Goal: Transaction & Acquisition: Purchase product/service

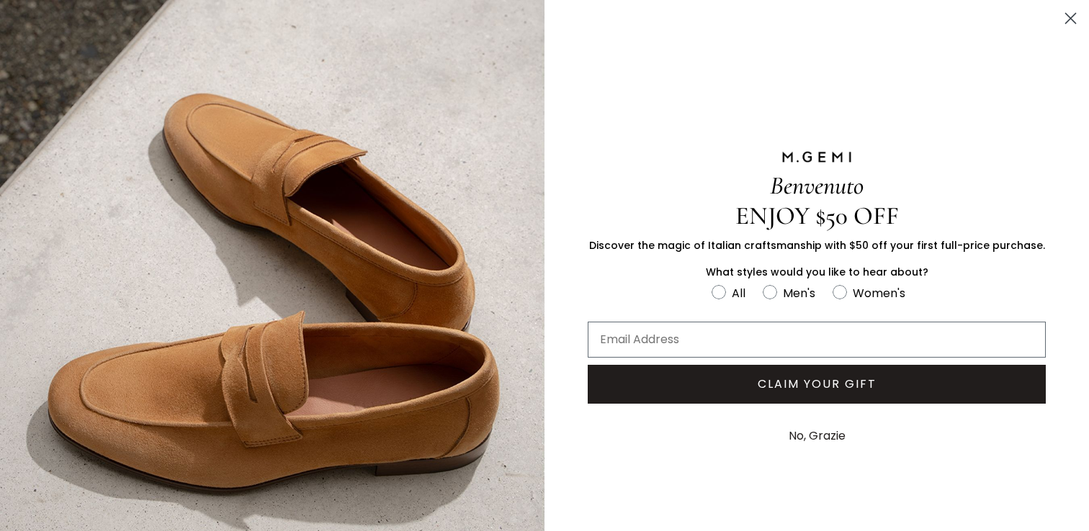
click at [1066, 22] on circle "Close dialog" at bounding box center [1070, 18] width 24 height 24
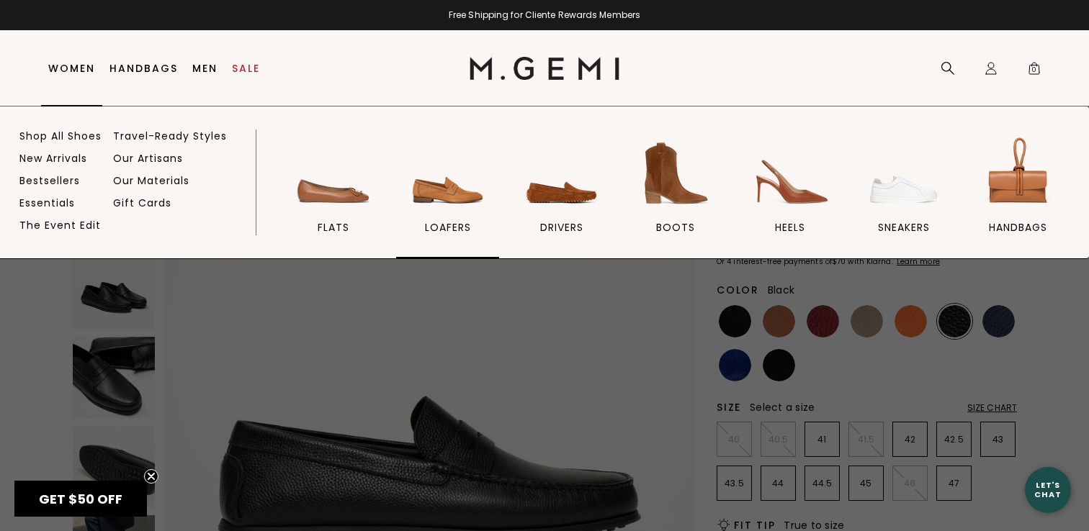
click at [417, 181] on img at bounding box center [448, 173] width 81 height 81
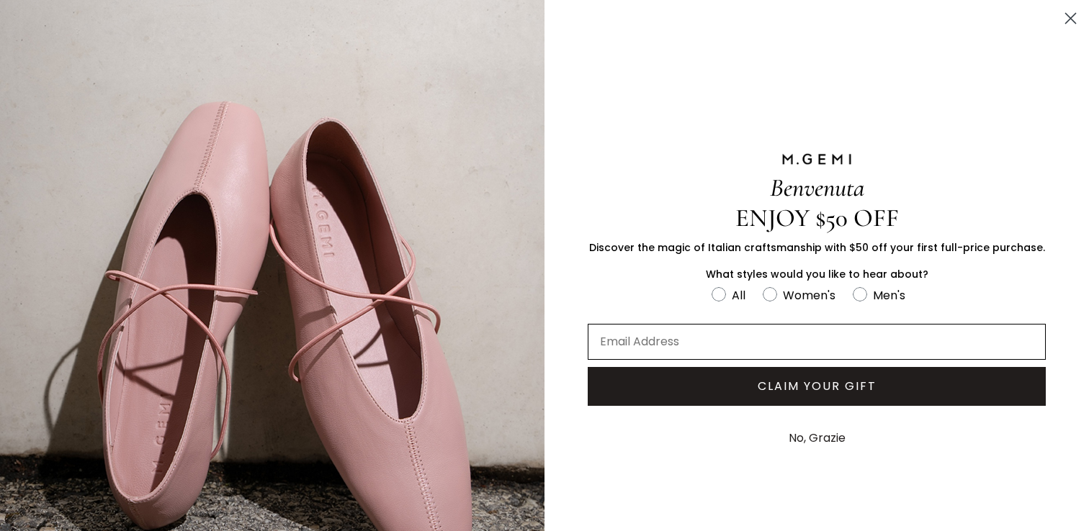
click at [805, 333] on input "Email Address" at bounding box center [817, 342] width 458 height 36
type input "christie.horvath@gmail.com"
click at [764, 290] on circle "FULLSCREEN Form" at bounding box center [769, 295] width 14 height 14
click at [711, 286] on input "Women's" at bounding box center [711, 285] width 1 height 1
radio input "true"
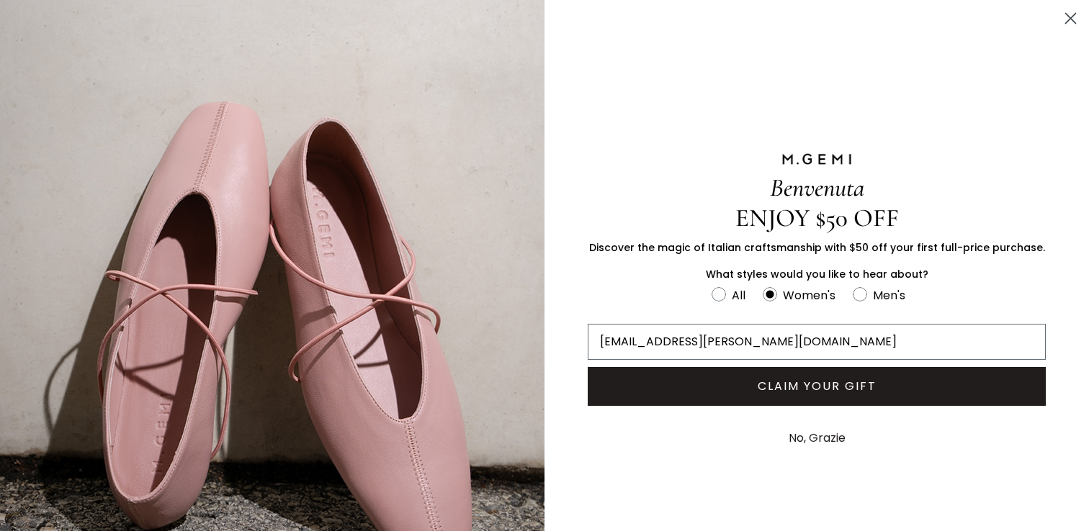
click at [770, 397] on button "CLAIM YOUR GIFT" at bounding box center [817, 386] width 458 height 39
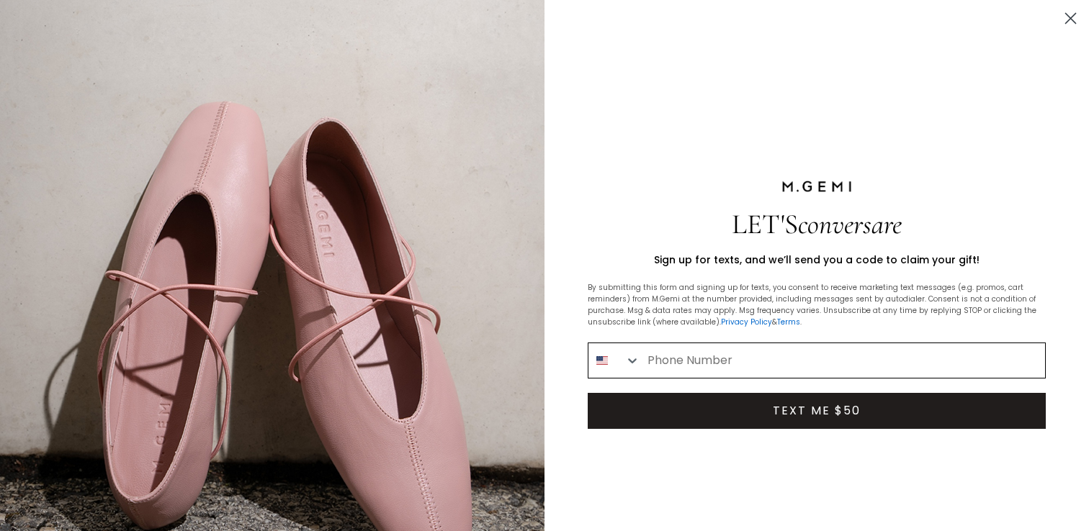
click at [786, 367] on input "Phone Number" at bounding box center [842, 360] width 405 height 35
type input "1-303-229-7528"
click at [787, 418] on button "TEXT ME $50" at bounding box center [817, 411] width 458 height 36
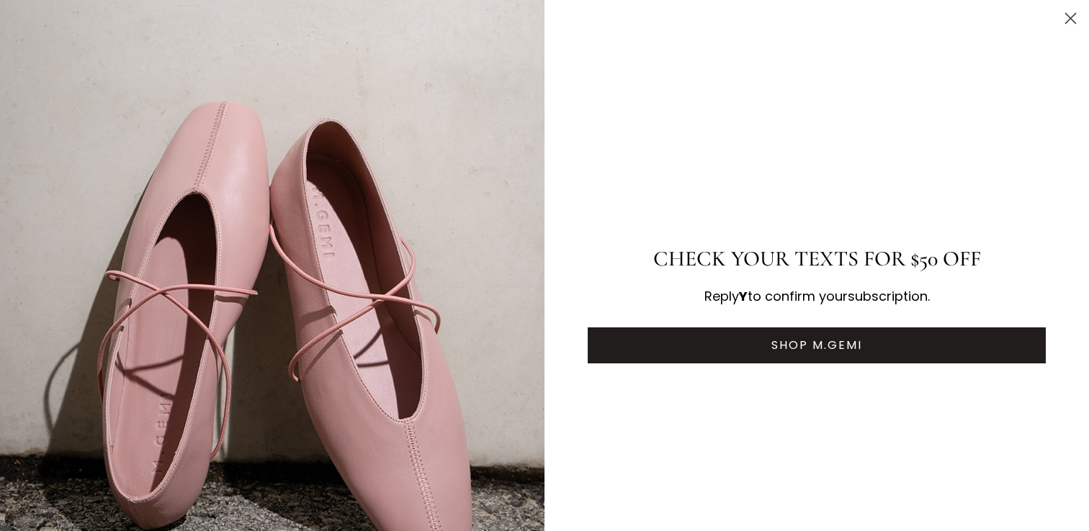
click at [844, 338] on button "SHOP M.GEMI" at bounding box center [817, 346] width 458 height 36
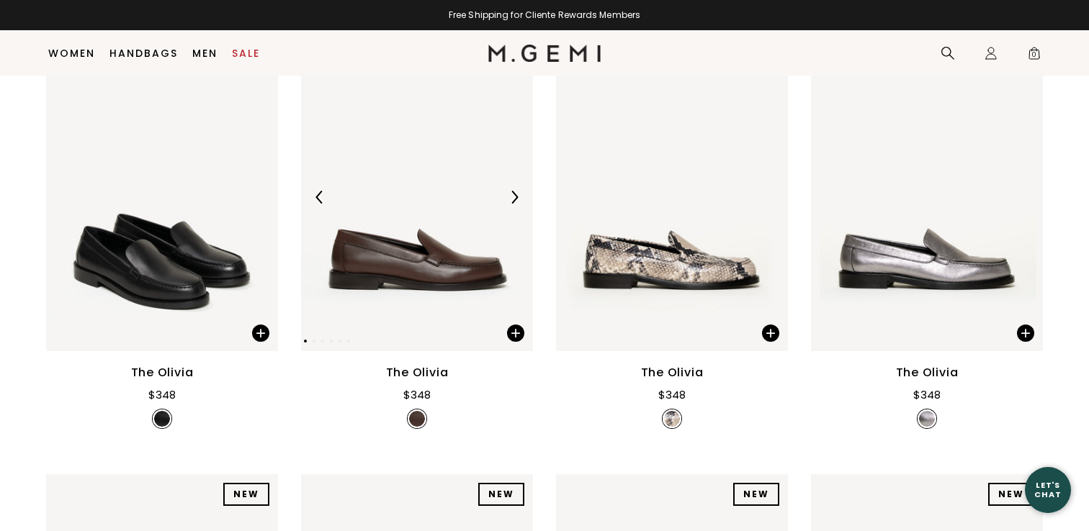
click at [518, 191] on img at bounding box center [514, 197] width 13 height 13
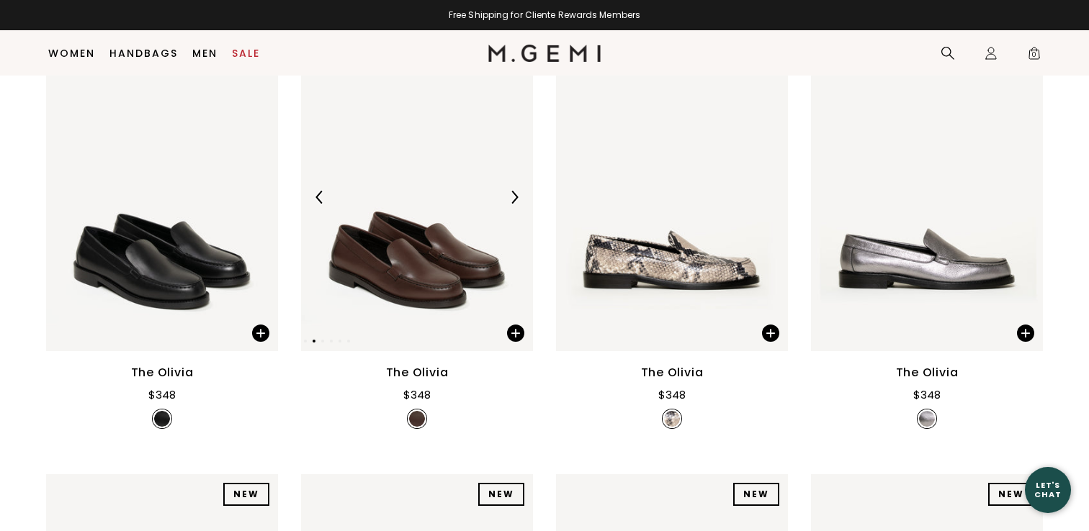
click at [518, 191] on img at bounding box center [514, 197] width 13 height 13
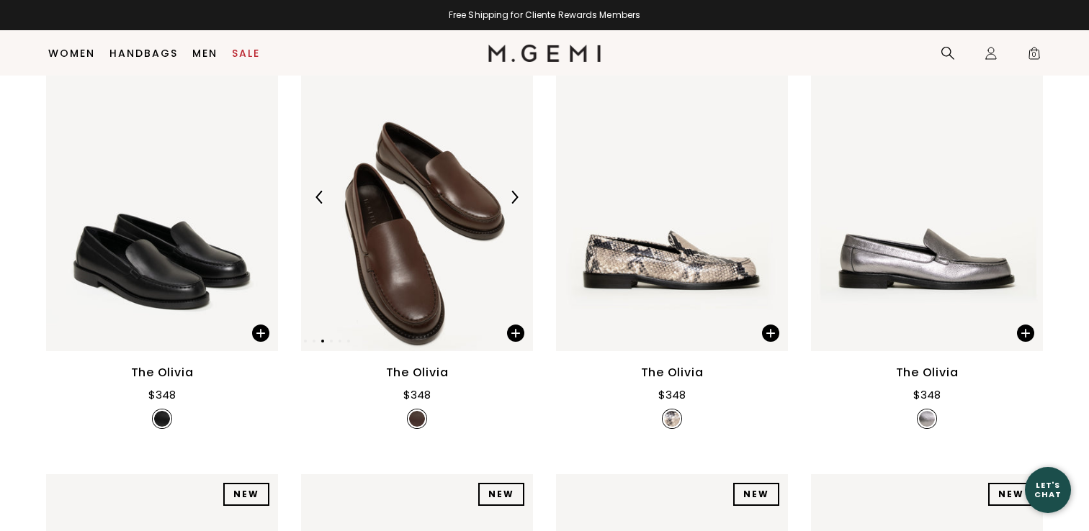
click at [518, 191] on img at bounding box center [514, 197] width 13 height 13
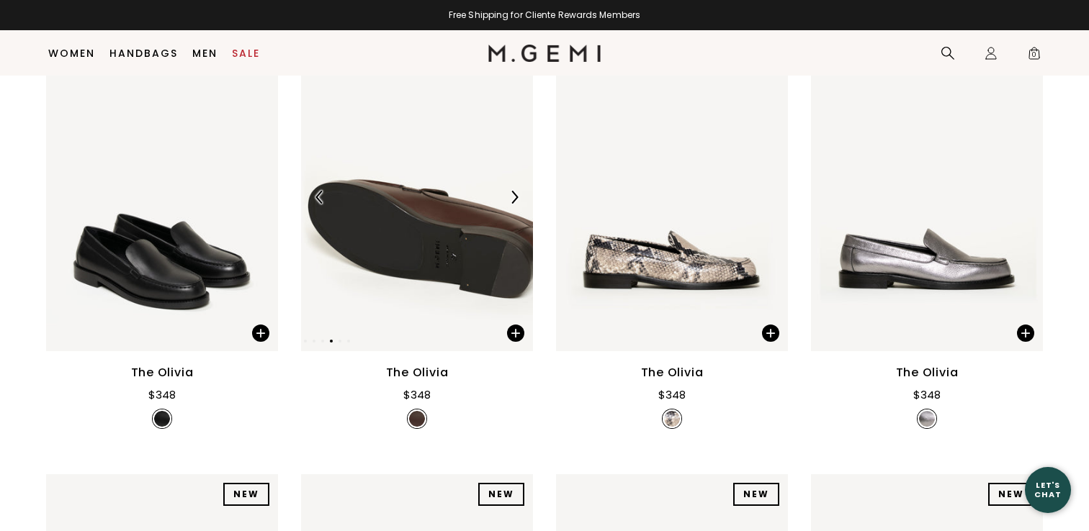
click at [518, 191] on img at bounding box center [514, 197] width 13 height 13
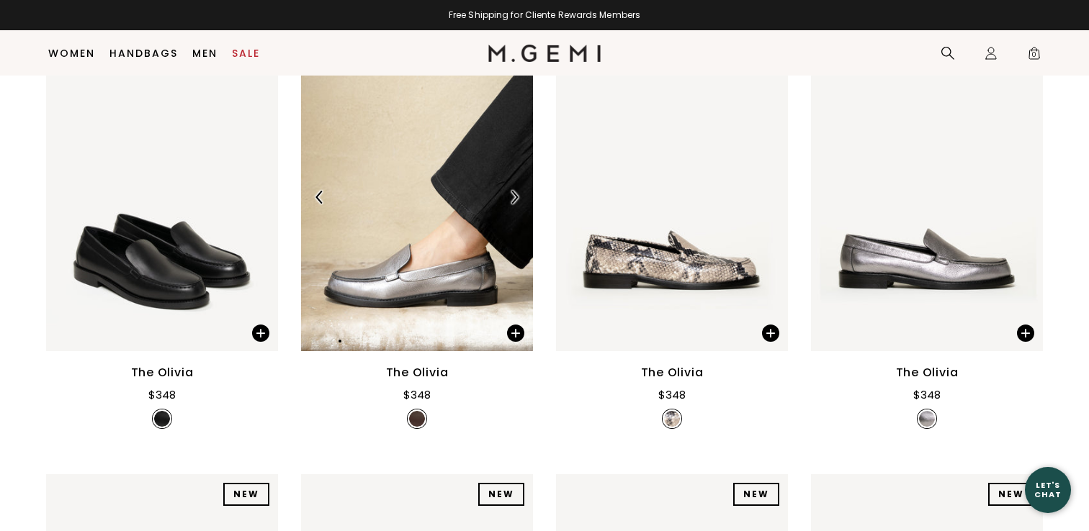
click at [518, 191] on img at bounding box center [514, 197] width 13 height 13
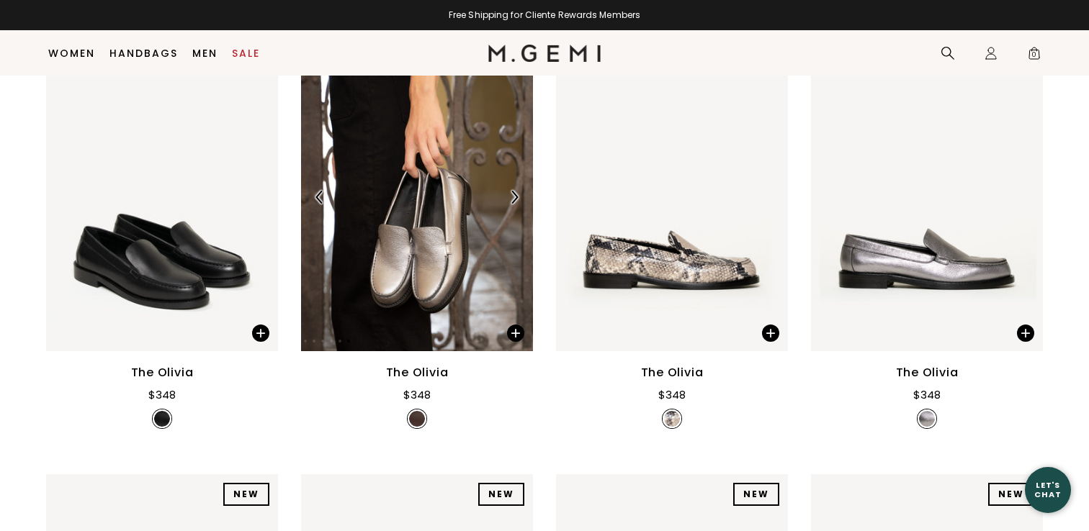
click at [518, 191] on img at bounding box center [514, 197] width 13 height 13
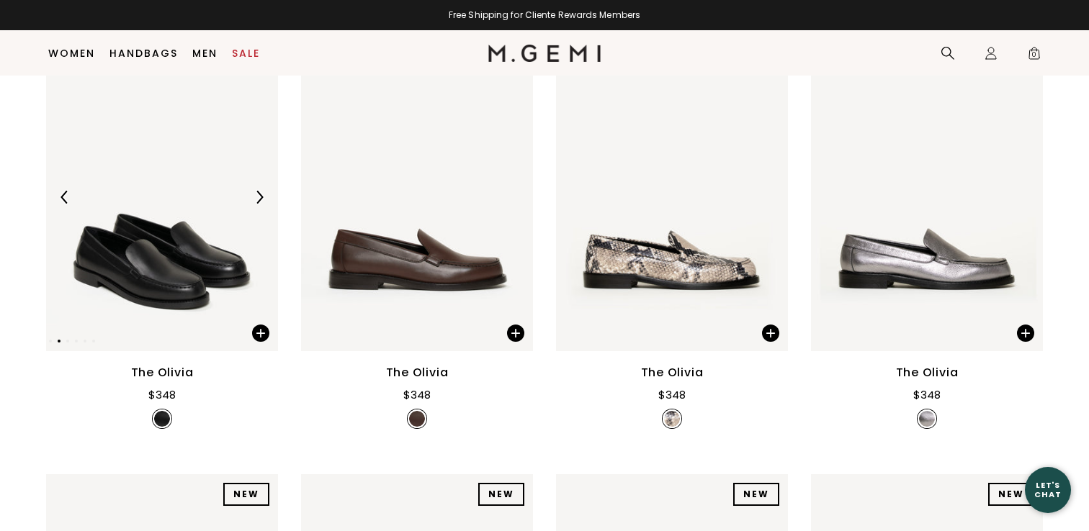
click at [258, 186] on div at bounding box center [259, 197] width 23 height 23
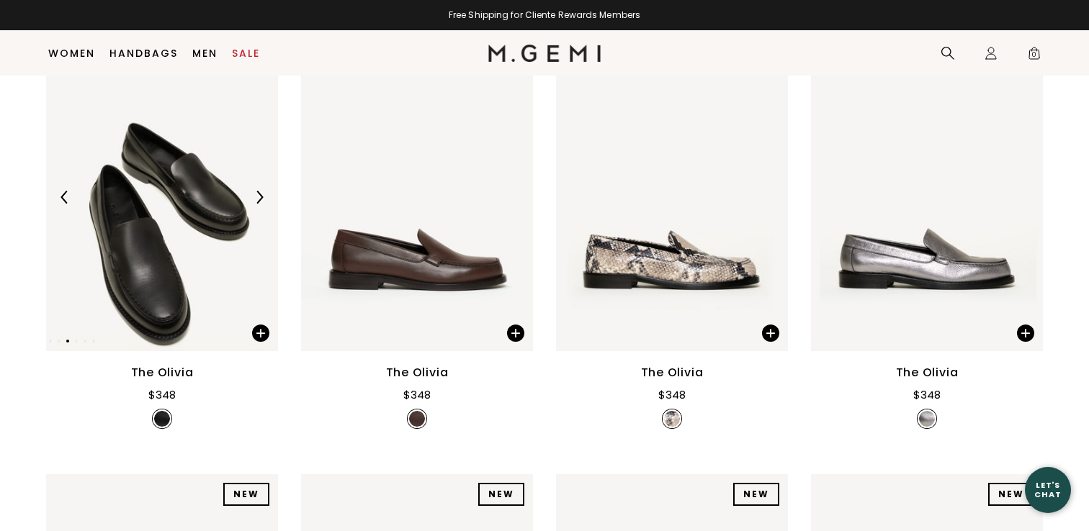
click at [258, 186] on div at bounding box center [259, 197] width 23 height 23
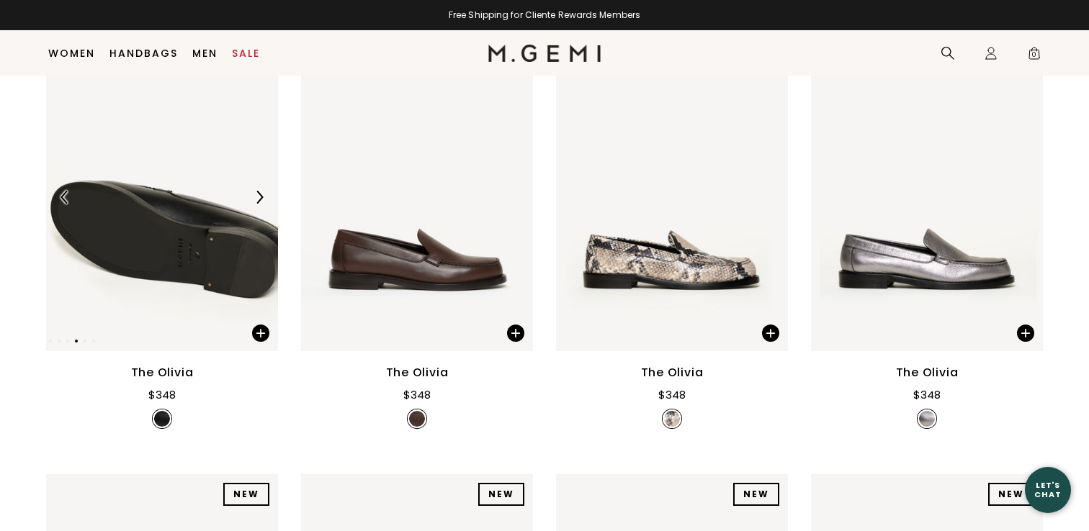
click at [258, 186] on div at bounding box center [259, 197] width 23 height 23
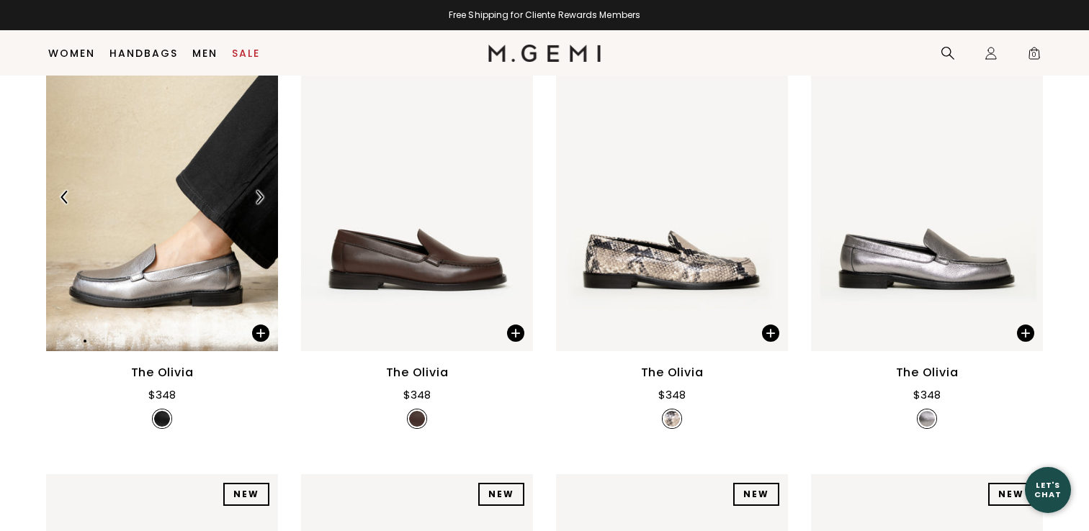
click at [258, 186] on div at bounding box center [259, 197] width 23 height 23
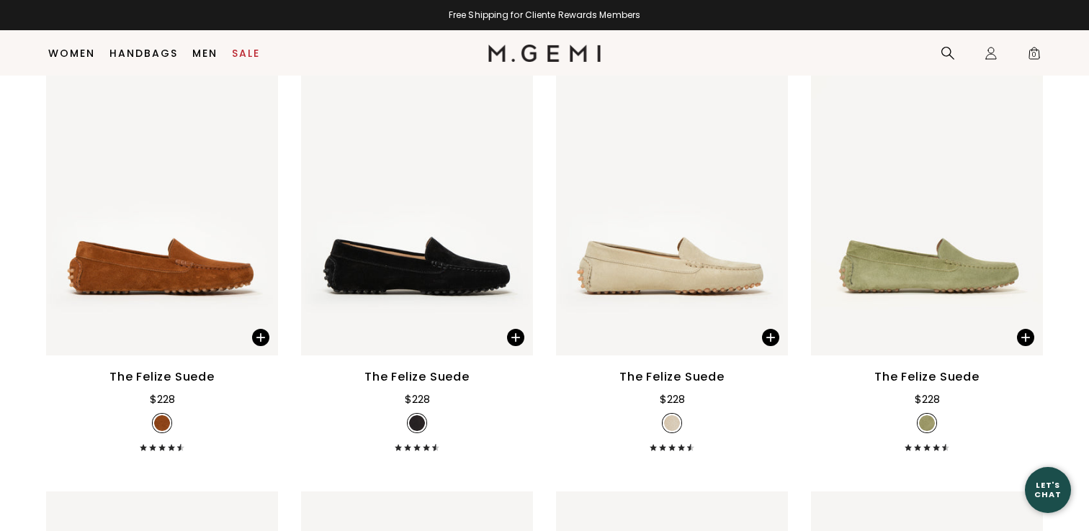
scroll to position [2643, 0]
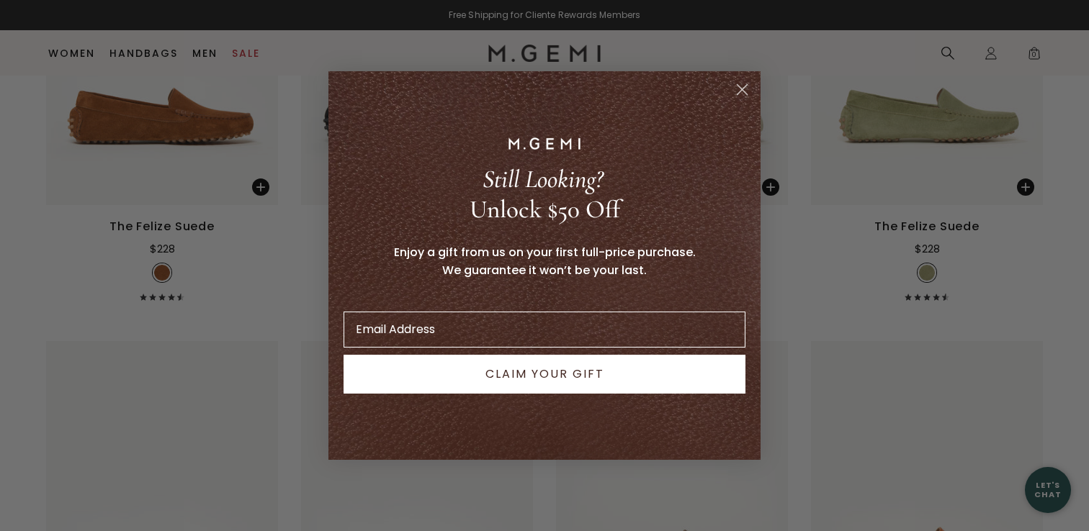
click at [745, 99] on circle "Close dialog" at bounding box center [742, 90] width 24 height 24
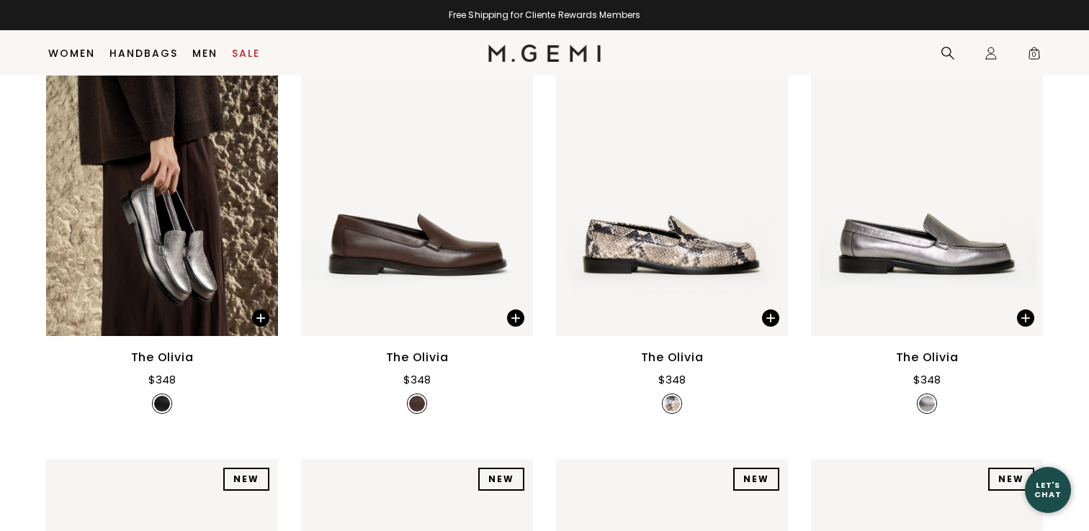
scroll to position [305, 0]
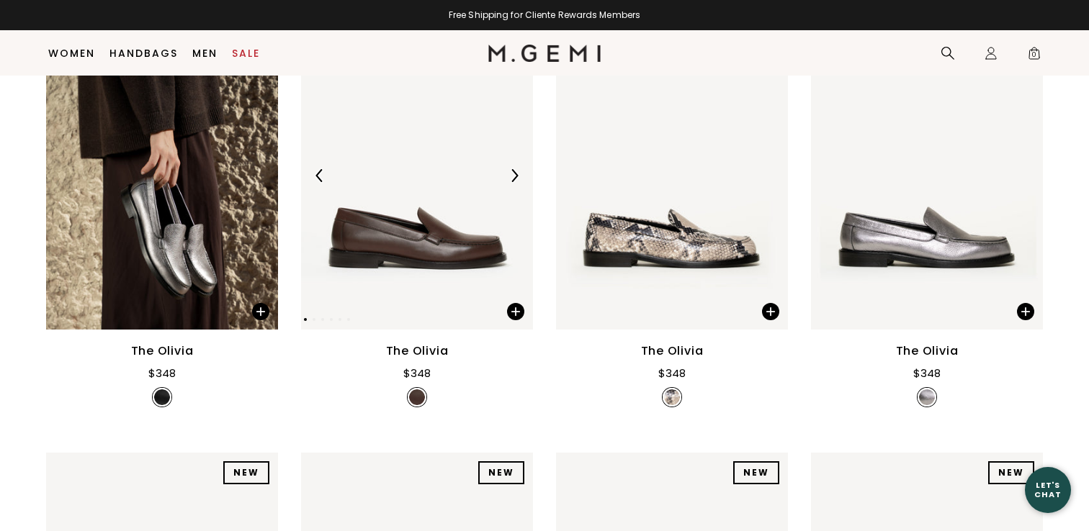
click at [426, 211] on img at bounding box center [417, 175] width 232 height 309
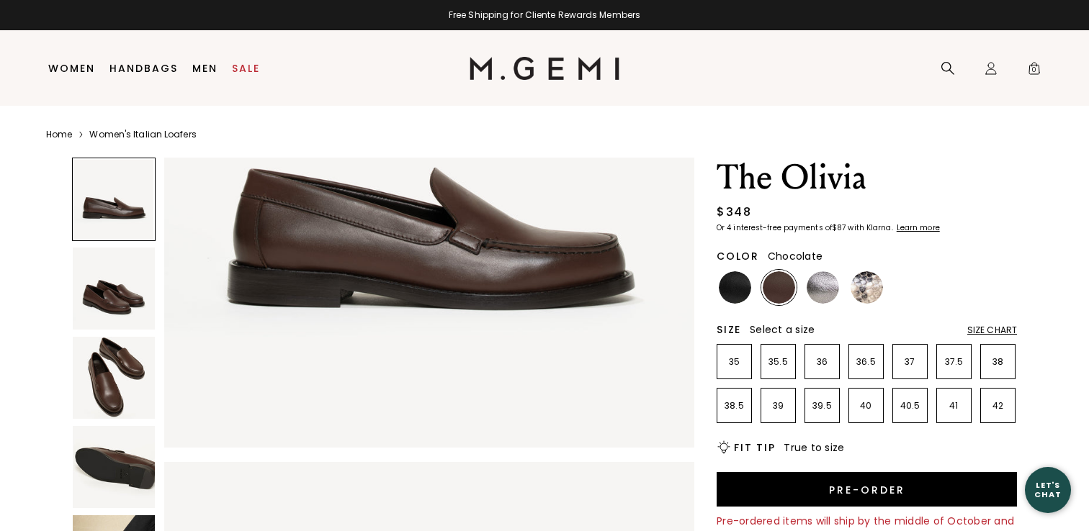
click at [118, 304] on img at bounding box center [114, 289] width 82 height 82
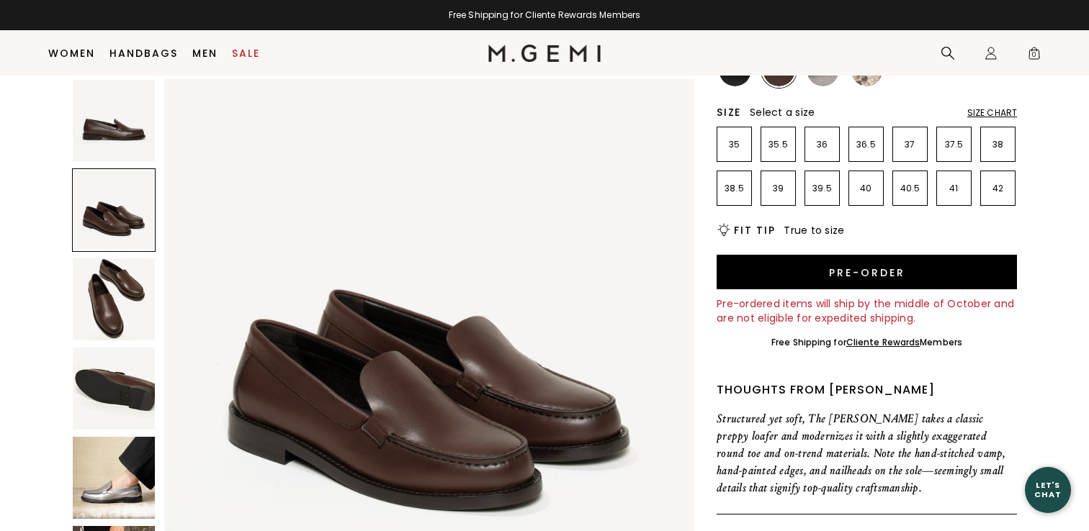
scroll to position [190, 0]
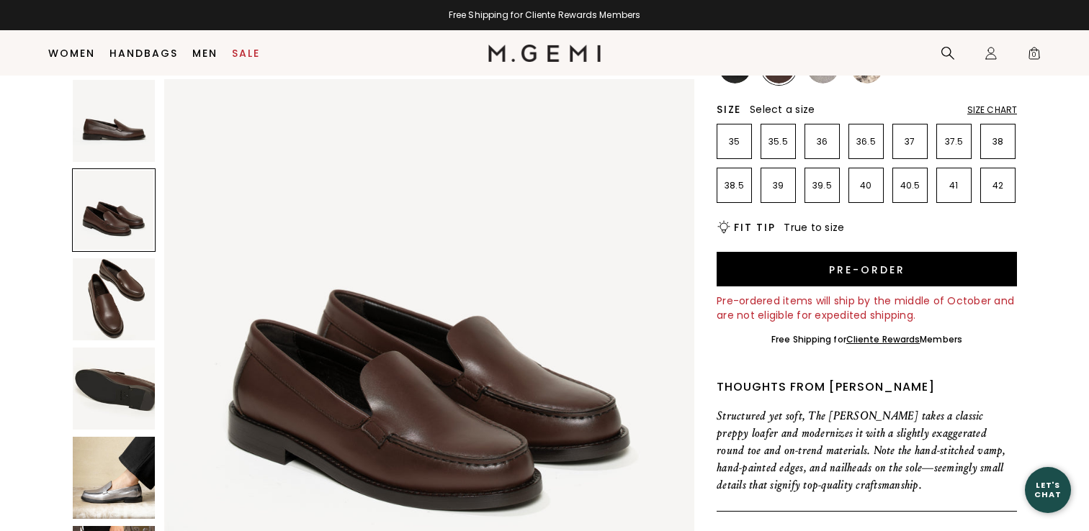
click at [116, 382] on img at bounding box center [114, 389] width 82 height 82
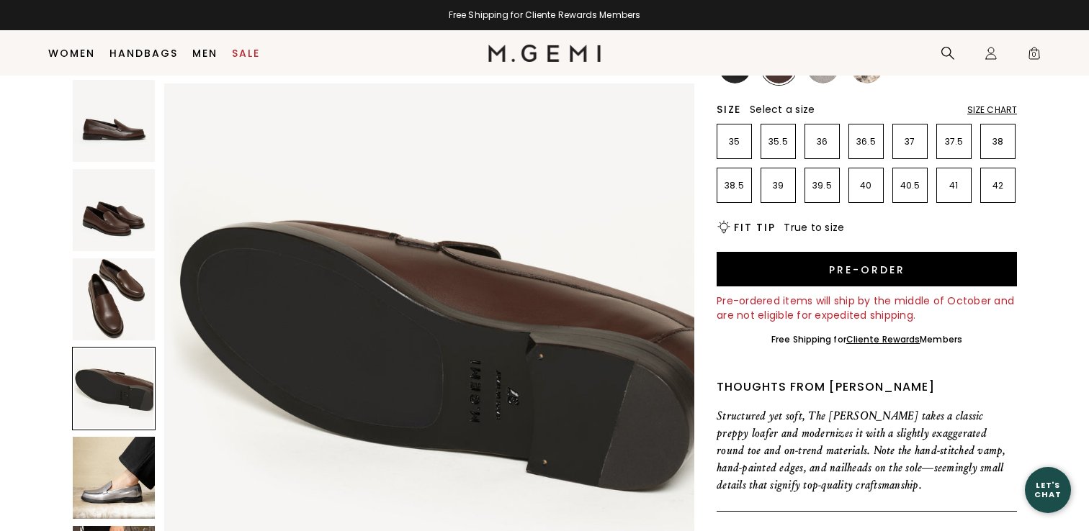
click at [122, 287] on img at bounding box center [114, 299] width 82 height 82
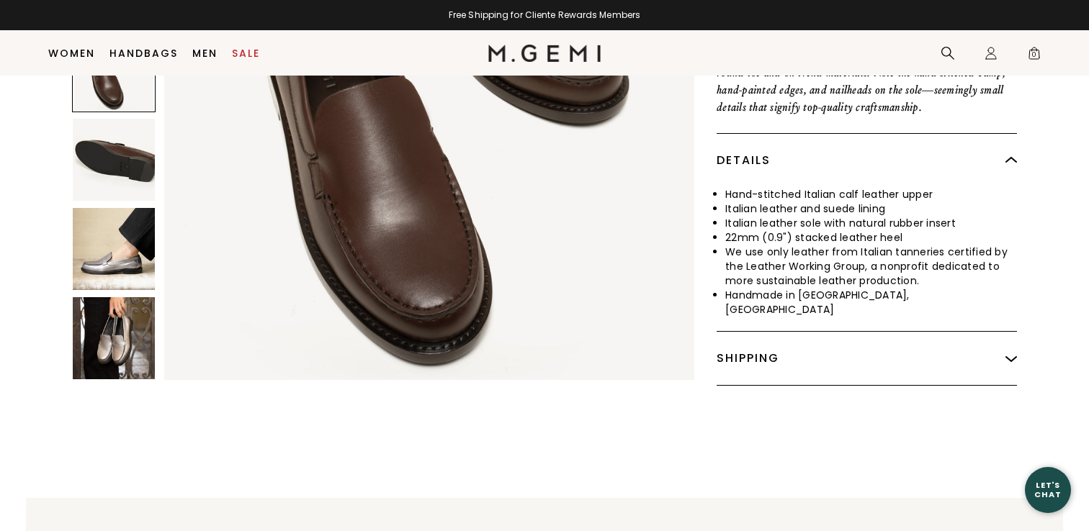
scroll to position [582, 0]
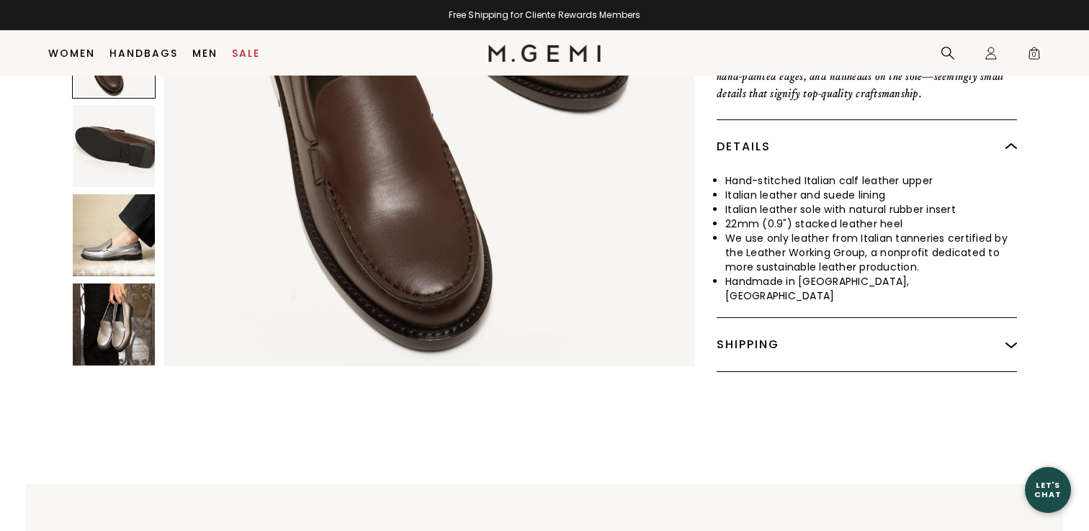
click at [121, 333] on img at bounding box center [114, 325] width 82 height 82
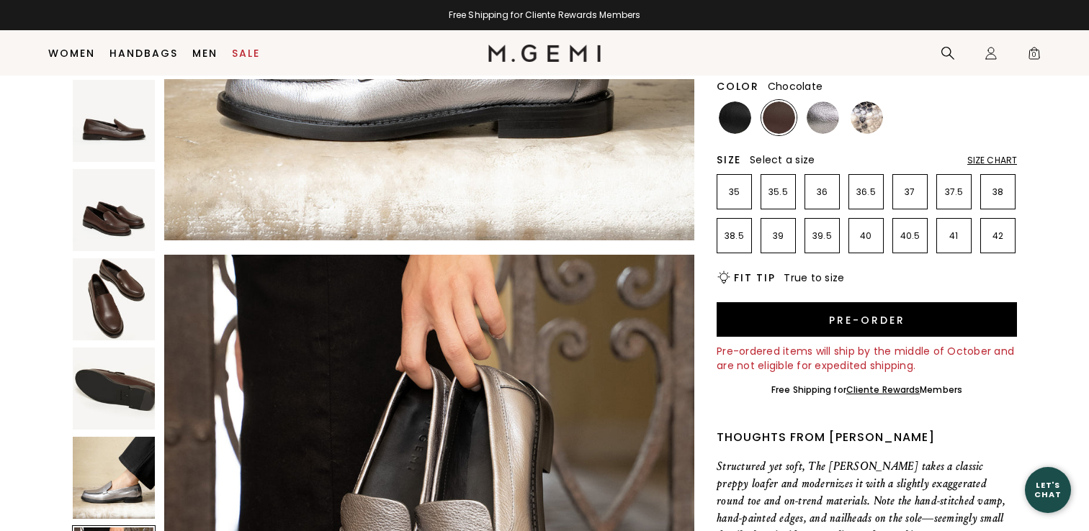
scroll to position [130, 0]
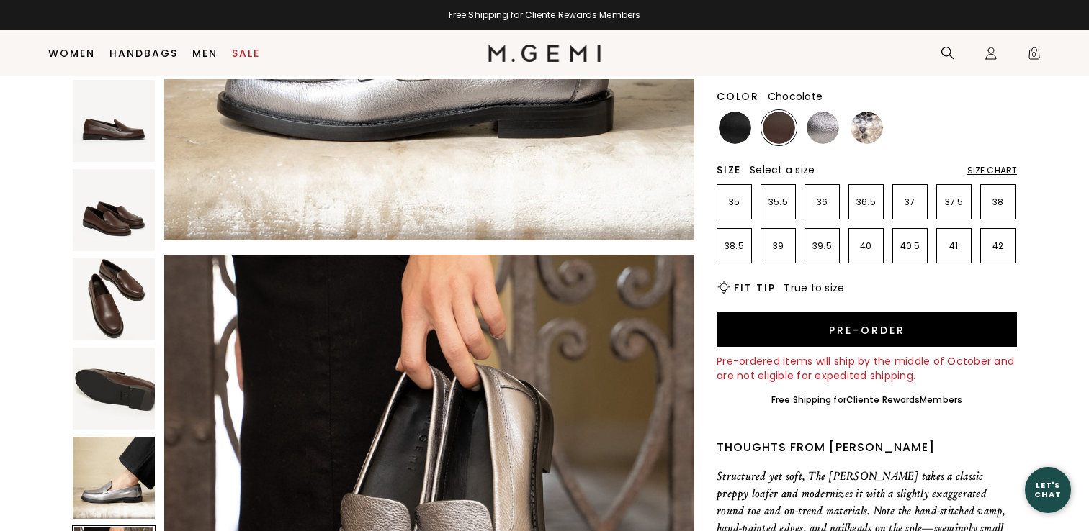
click at [782, 130] on img at bounding box center [778, 128] width 32 height 32
click at [737, 137] on img at bounding box center [735, 128] width 32 height 32
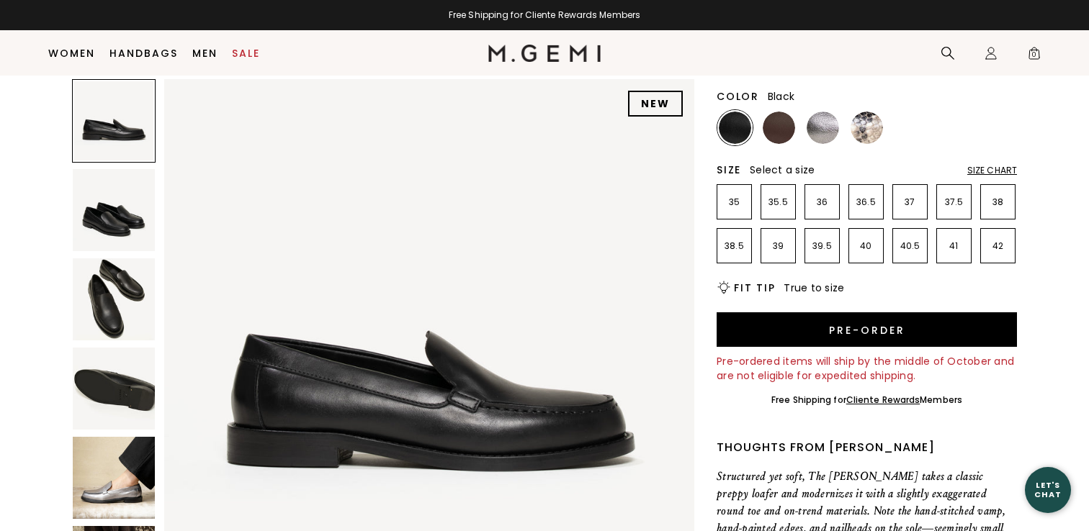
click at [146, 245] on img at bounding box center [114, 210] width 82 height 82
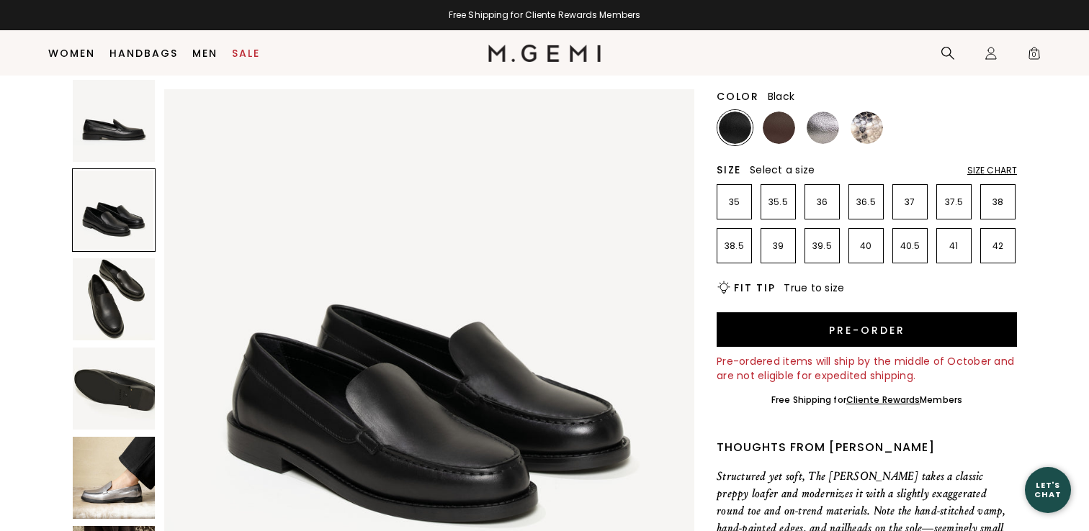
scroll to position [544, 0]
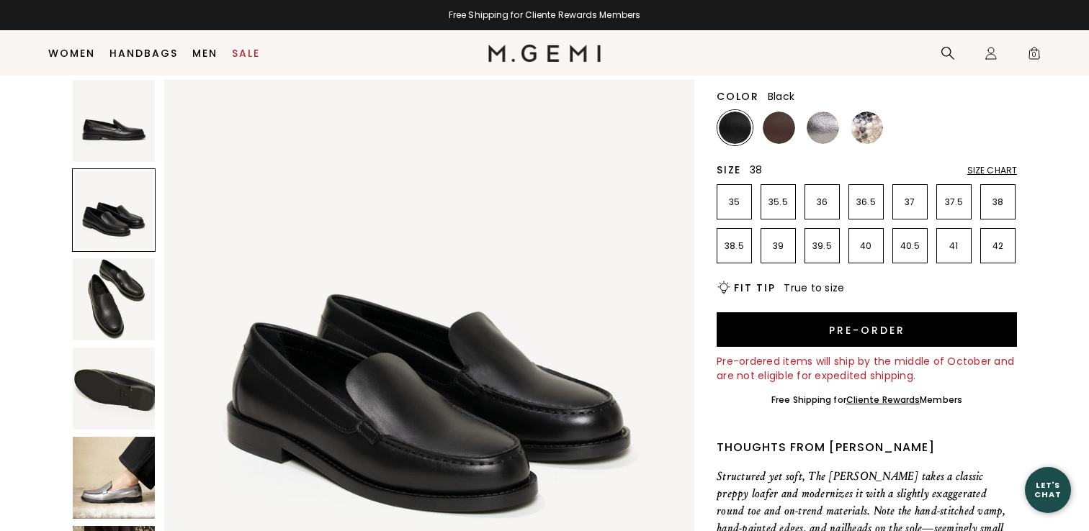
click at [1002, 194] on li "38" at bounding box center [997, 201] width 35 height 35
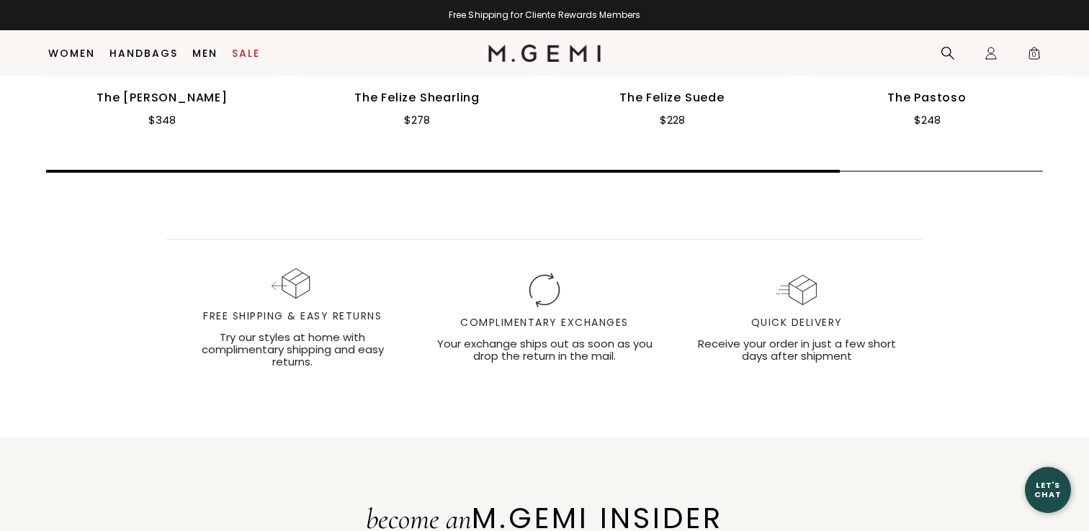
scroll to position [1720, 0]
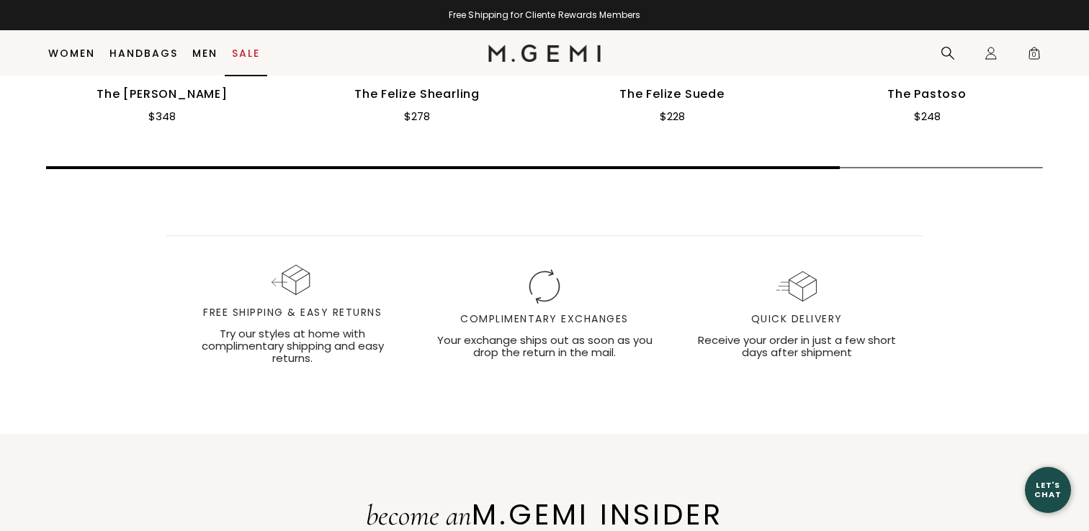
click at [253, 55] on link "Sale" at bounding box center [246, 54] width 28 height 12
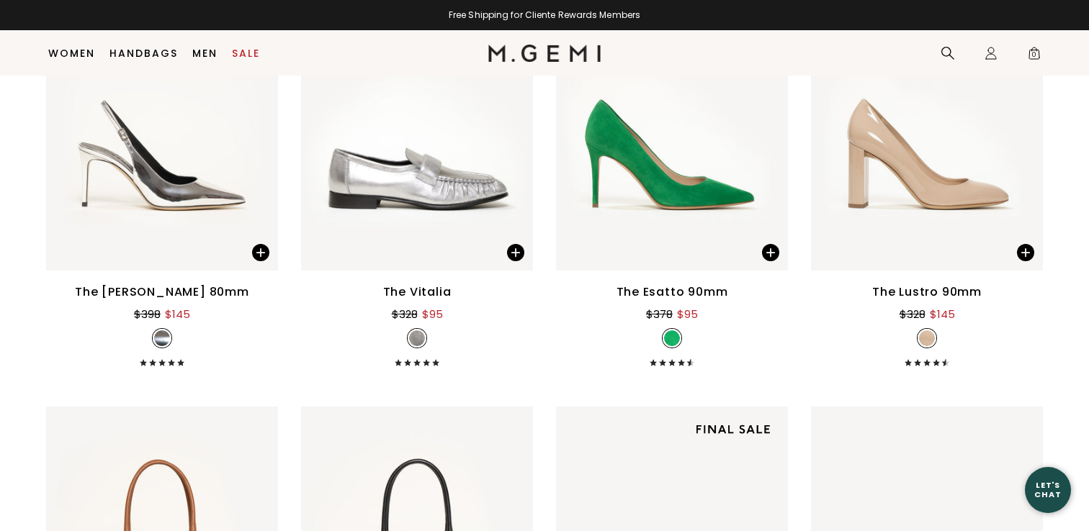
scroll to position [9083, 0]
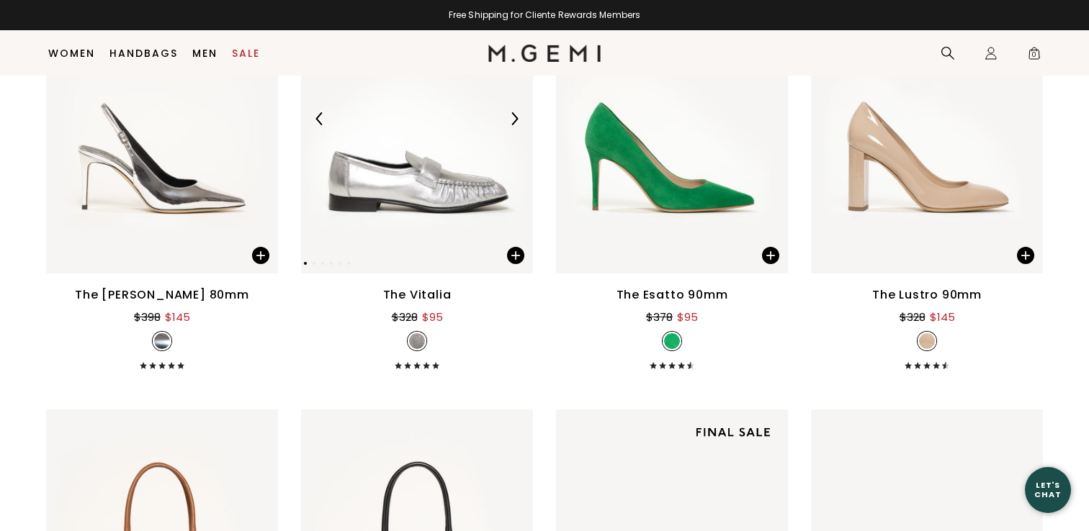
click at [512, 117] on img at bounding box center [514, 118] width 13 height 13
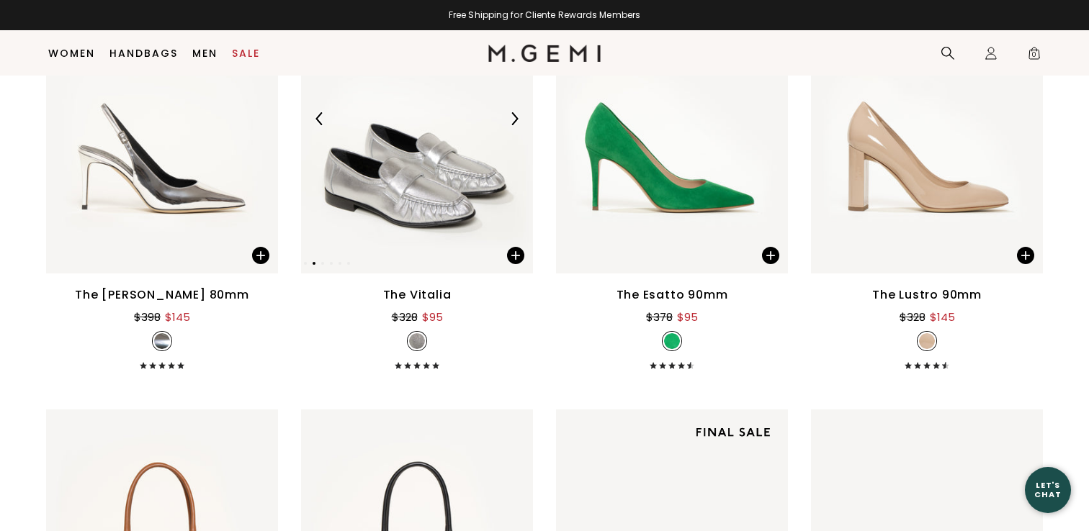
click at [512, 117] on img at bounding box center [514, 118] width 13 height 13
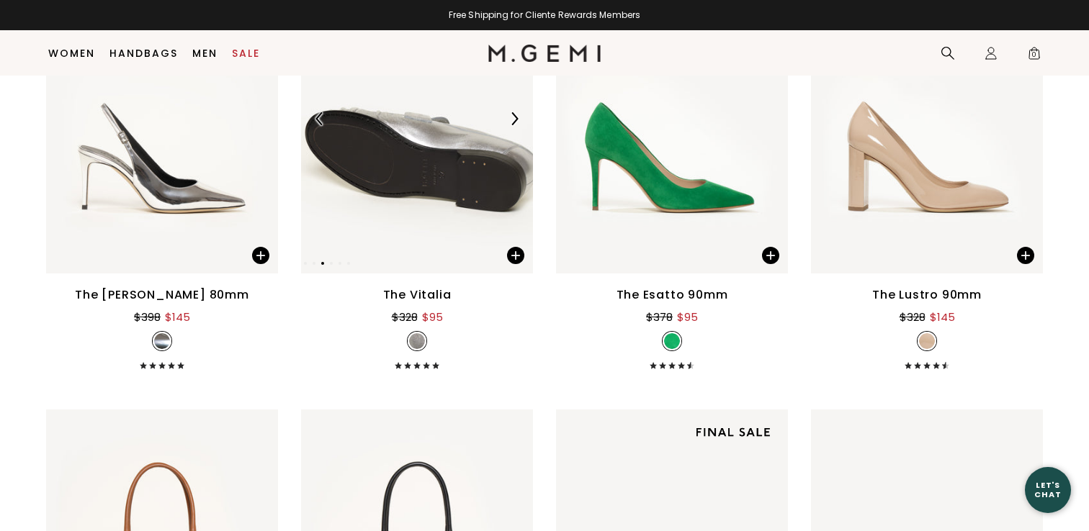
click at [512, 117] on img at bounding box center [514, 118] width 13 height 13
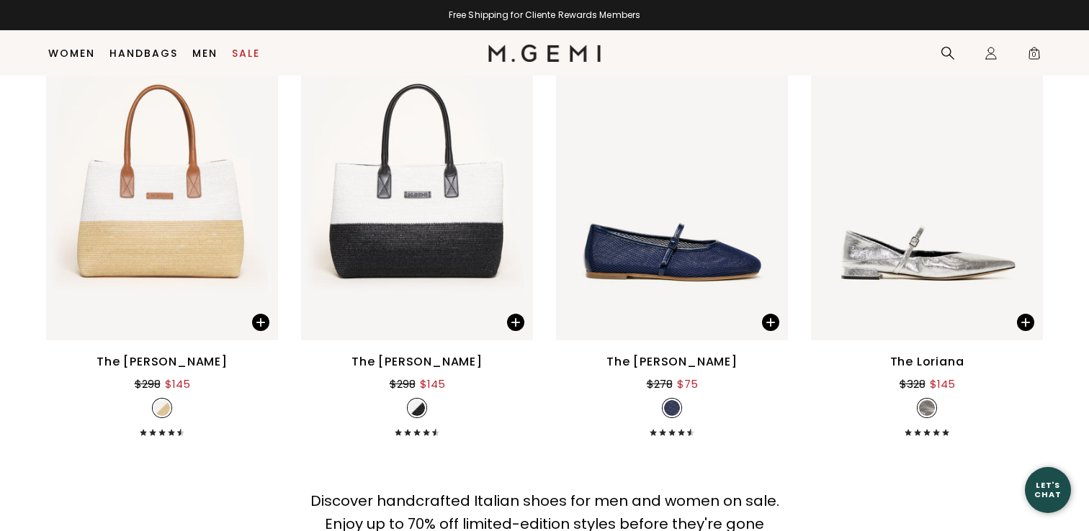
scroll to position [9468, 0]
